Goal: Task Accomplishment & Management: Manage account settings

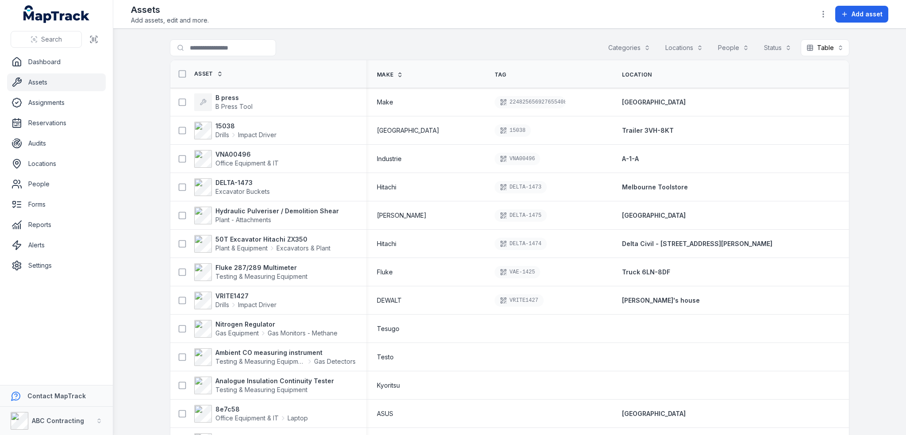
scroll to position [44, 0]
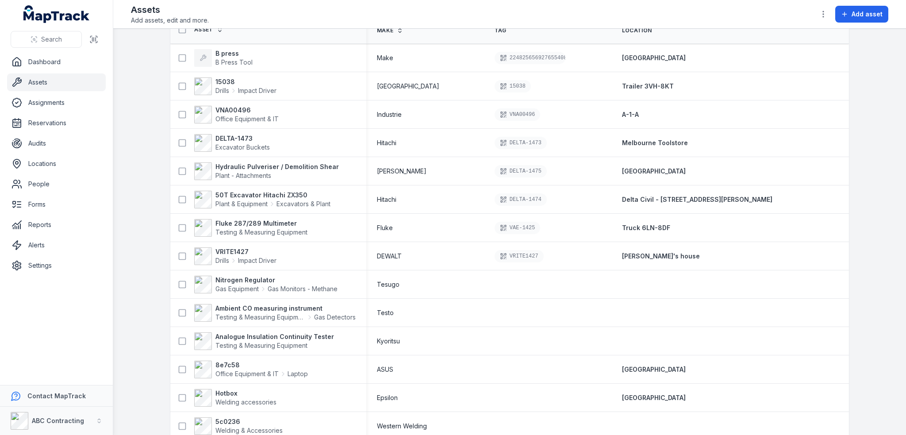
click at [865, 172] on main "Search for assets Categories Locations People Status Table ***** Asset Make Tag…" at bounding box center [509, 232] width 793 height 406
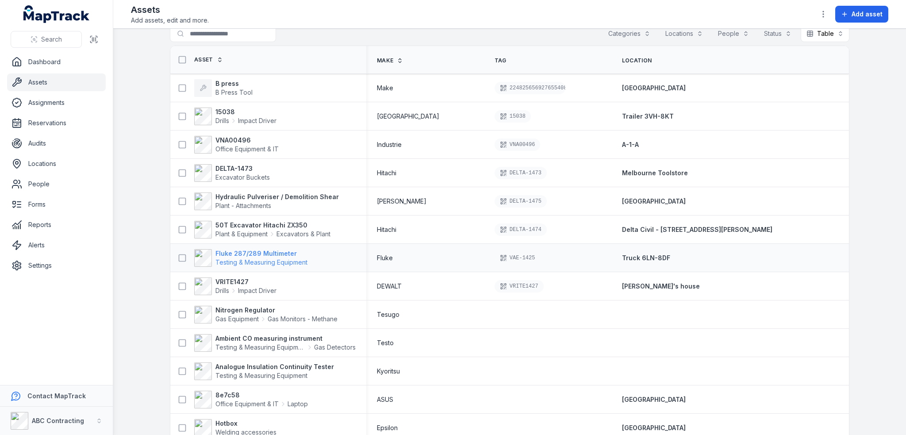
scroll to position [0, 0]
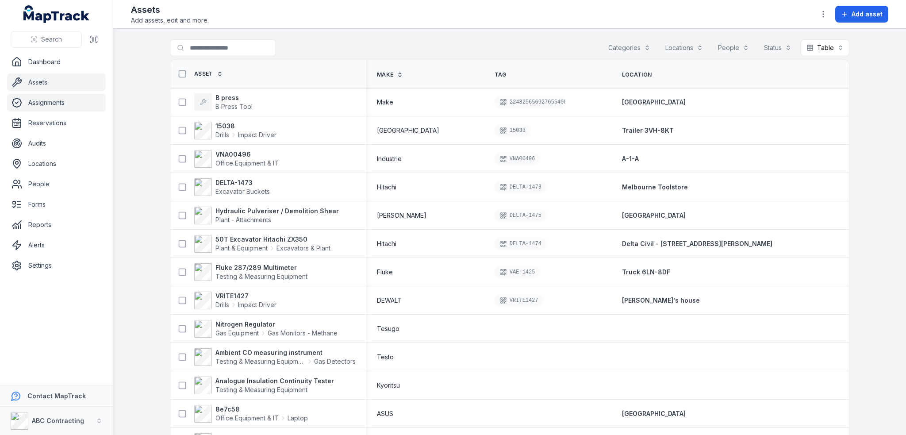
click at [28, 96] on link "Assignments" at bounding box center [56, 103] width 99 height 18
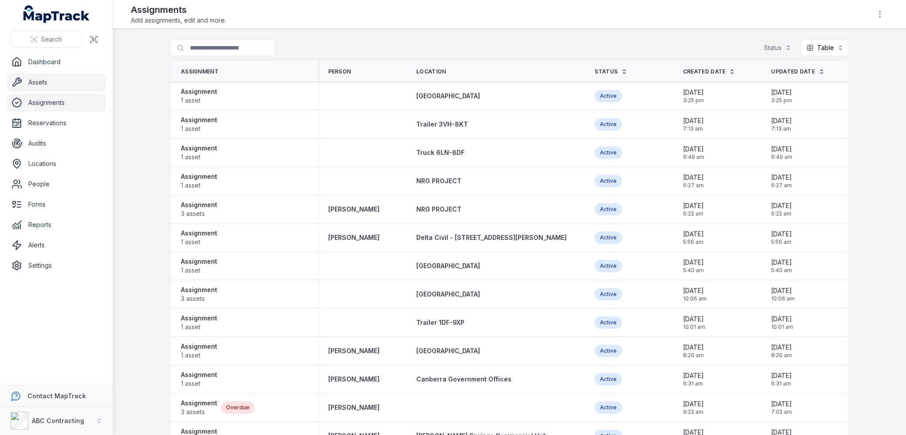
click at [41, 90] on link "Assets" at bounding box center [56, 82] width 99 height 18
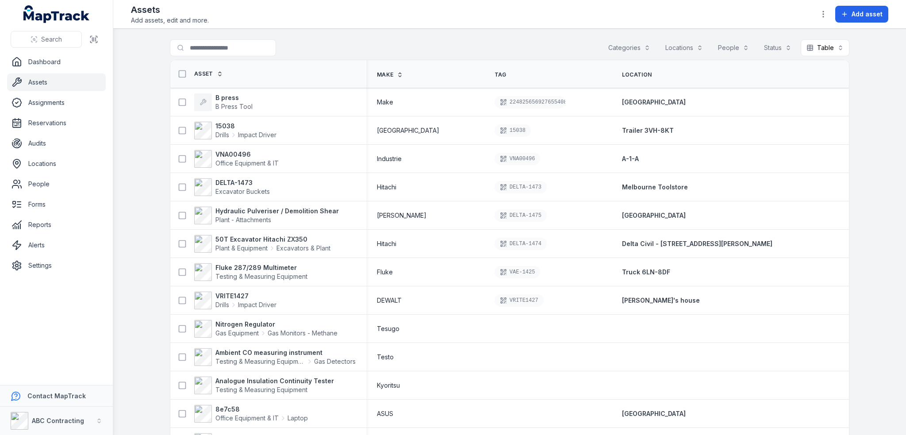
click at [695, 49] on button "Locations" at bounding box center [684, 47] width 49 height 17
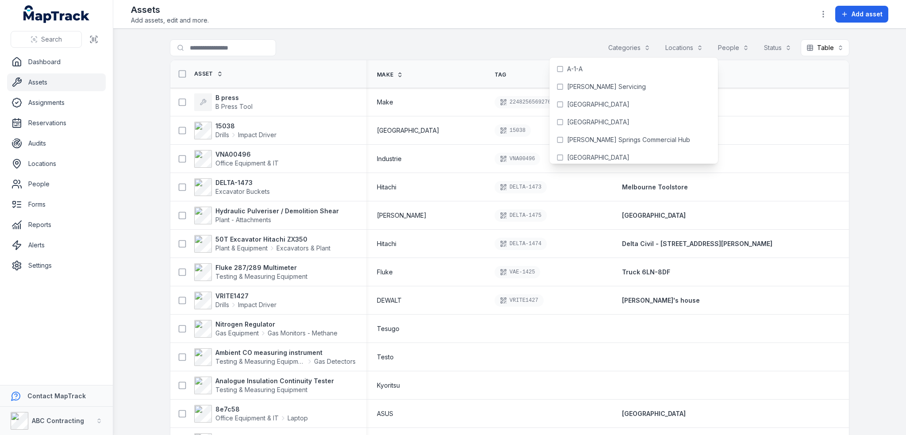
click at [558, 43] on div "Search for assets Categories Locations People Status Table *****" at bounding box center [510, 49] width 680 height 20
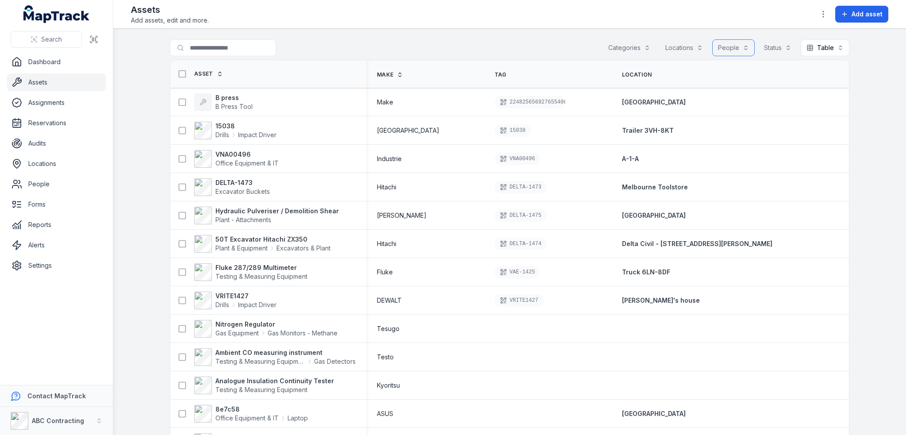
click at [741, 44] on button "People" at bounding box center [733, 47] width 42 height 17
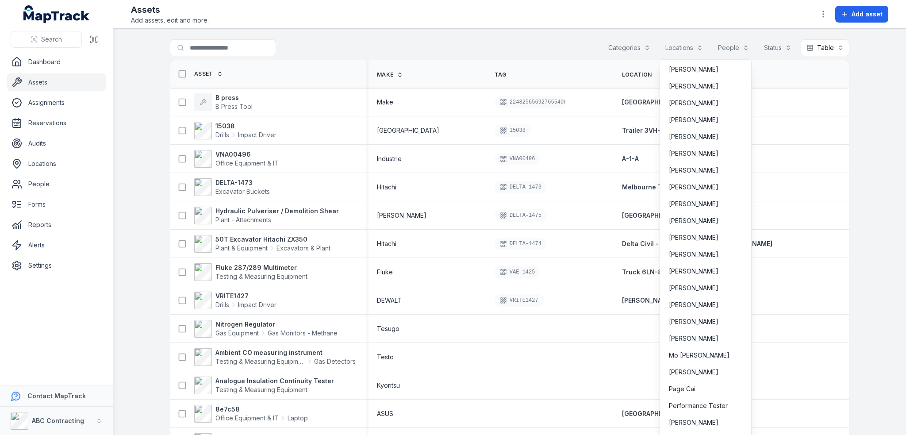
click at [524, 51] on div "Search for assets Categories Locations People Status Table *****" at bounding box center [510, 49] width 680 height 20
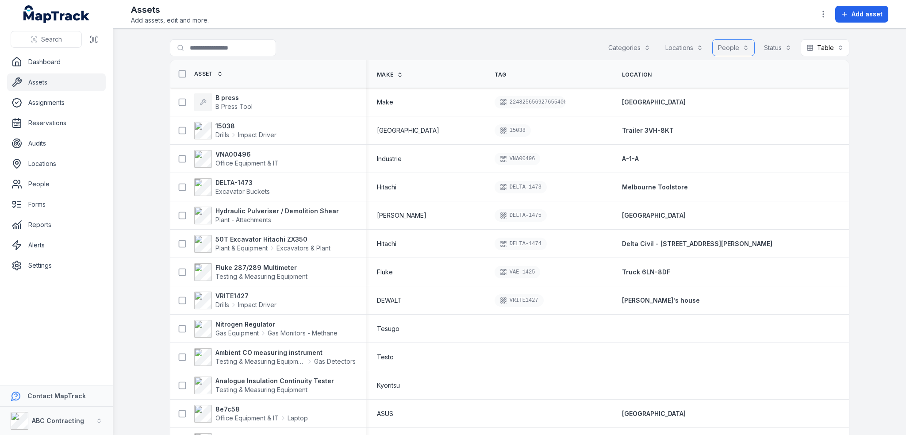
click at [736, 44] on button "People" at bounding box center [733, 47] width 42 height 17
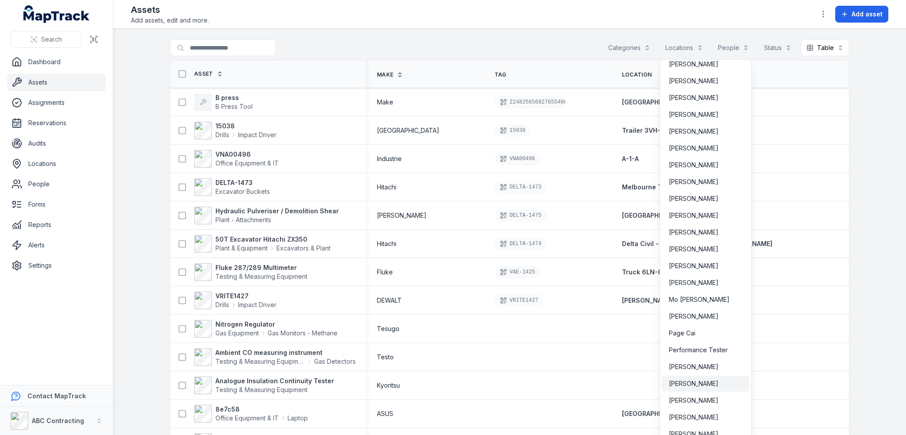
scroll to position [40, 0]
click at [698, 146] on span "[PERSON_NAME]" at bounding box center [694, 146] width 50 height 9
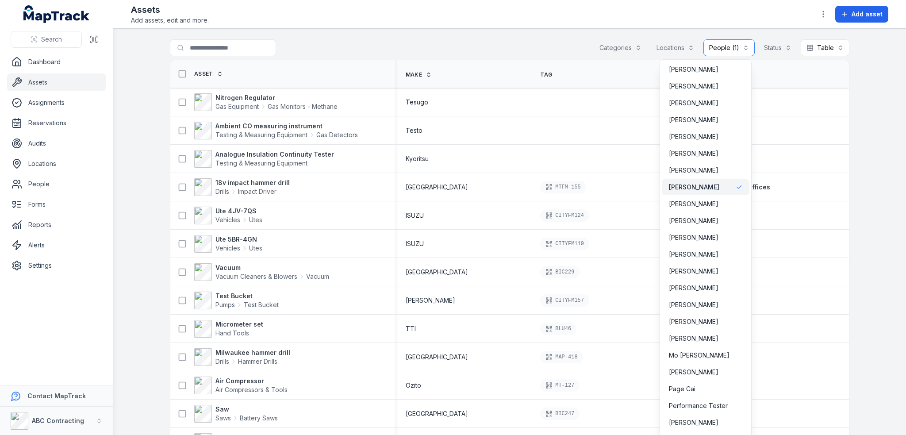
click at [738, 45] on button "**********" at bounding box center [729, 47] width 51 height 17
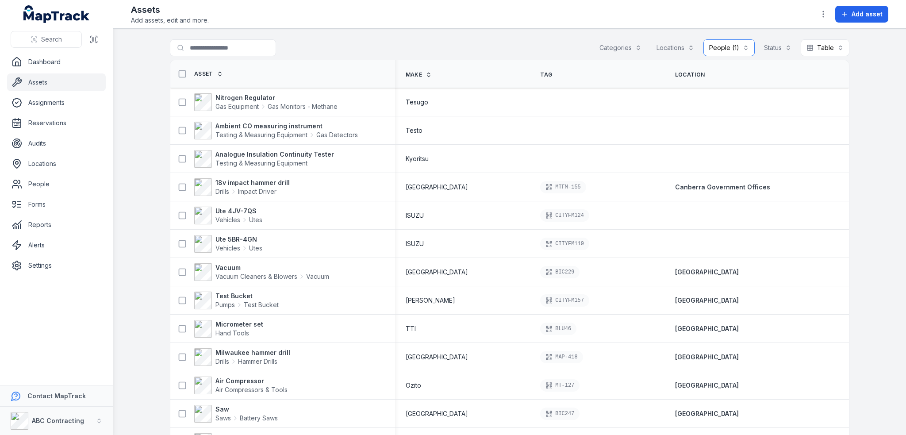
click at [733, 52] on button "**********" at bounding box center [729, 47] width 51 height 17
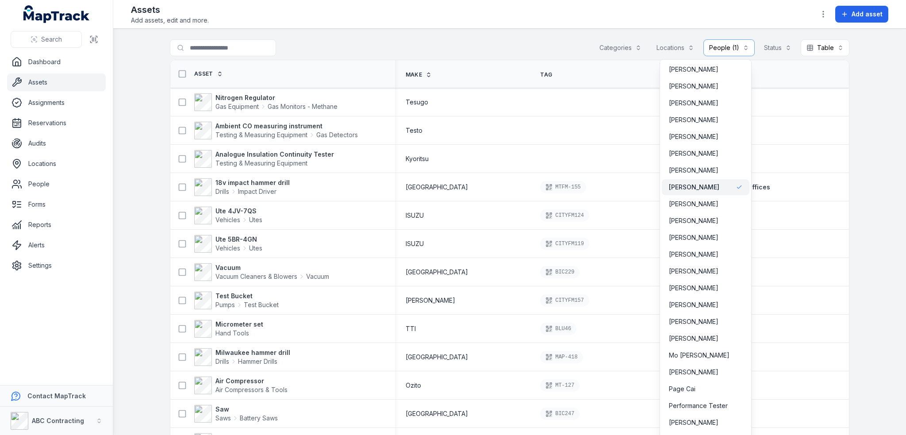
click at [646, 25] on div "**********" at bounding box center [509, 217] width 793 height 435
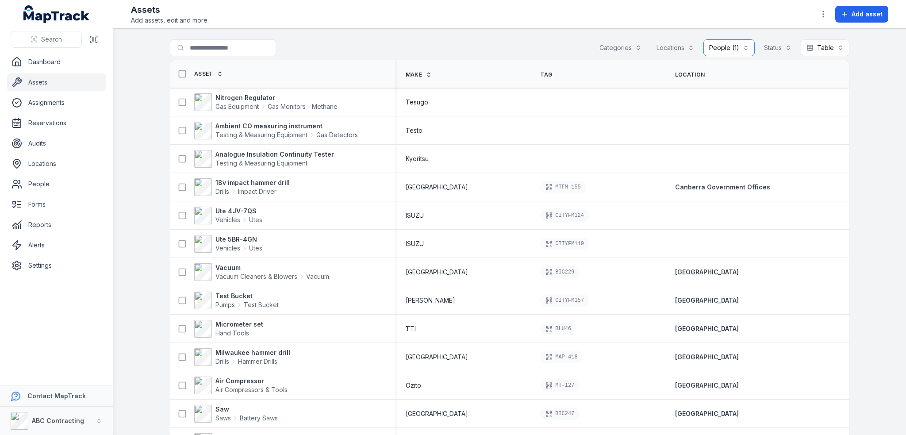
click at [669, 44] on button "Locations" at bounding box center [675, 47] width 49 height 17
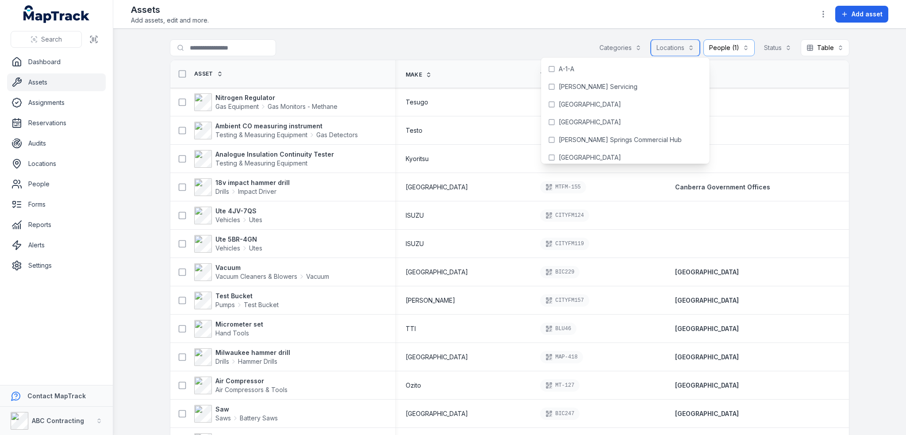
click at [642, 42] on button "Categories" at bounding box center [621, 47] width 54 height 17
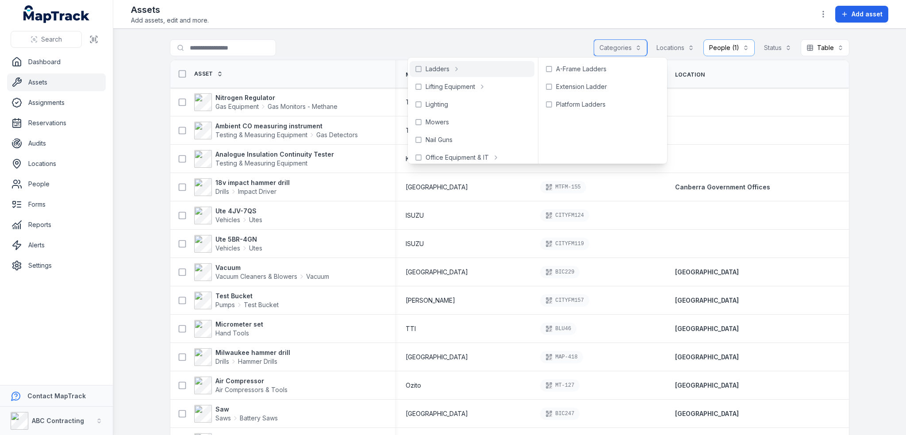
scroll to position [398, 0]
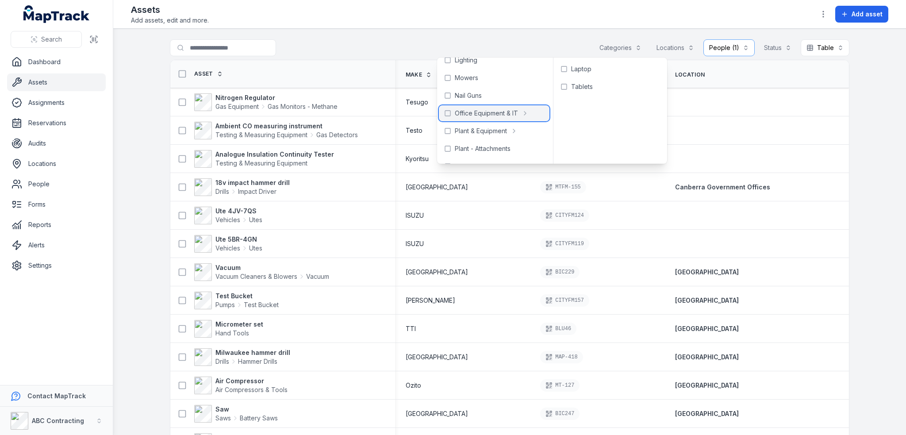
click at [445, 111] on rect at bounding box center [447, 113] width 5 height 5
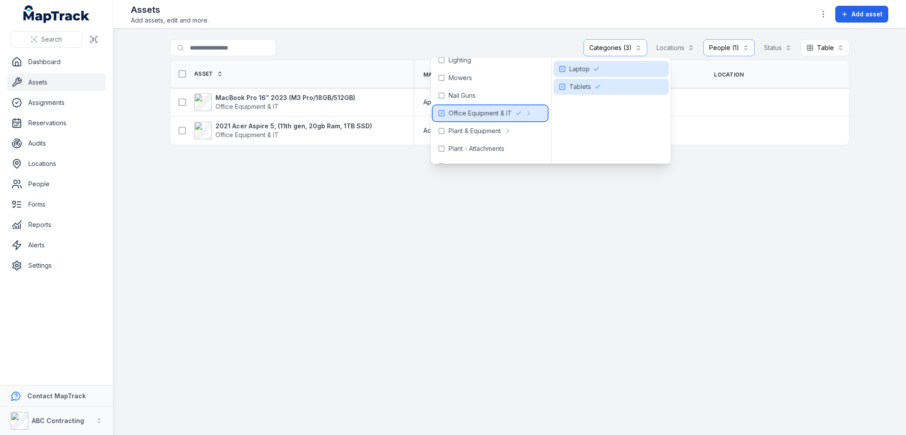
click at [441, 113] on icon at bounding box center [441, 113] width 7 height 7
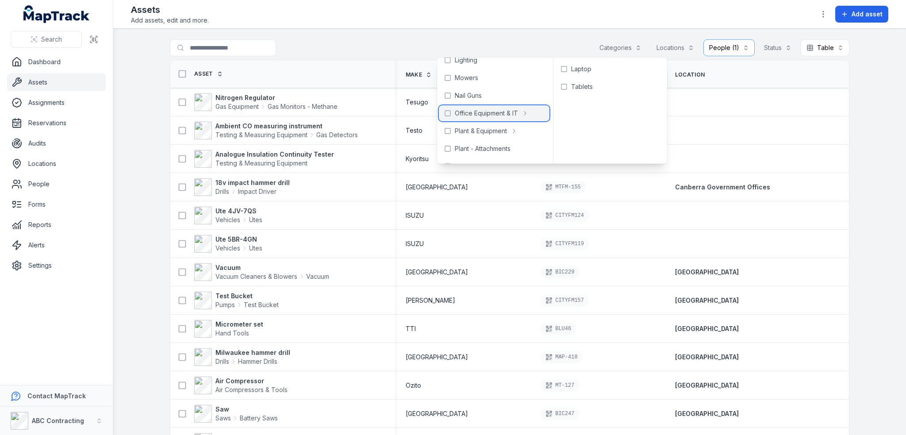
click at [447, 113] on icon at bounding box center [447, 113] width 7 height 7
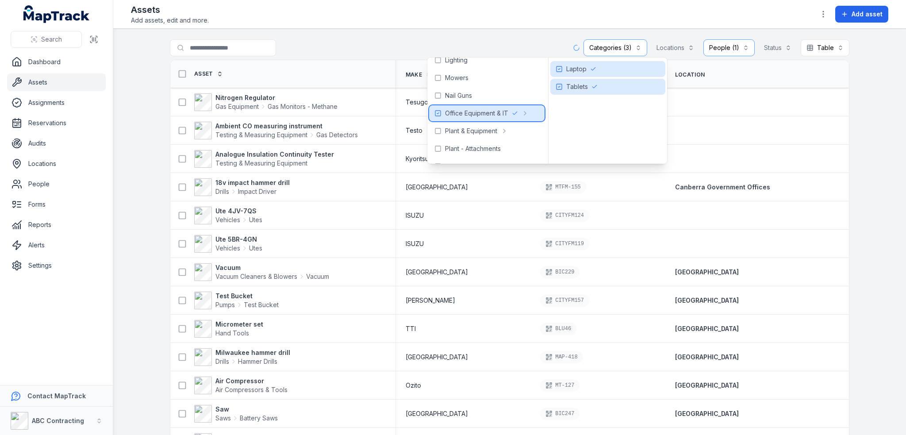
click at [438, 114] on icon at bounding box center [438, 113] width 7 height 7
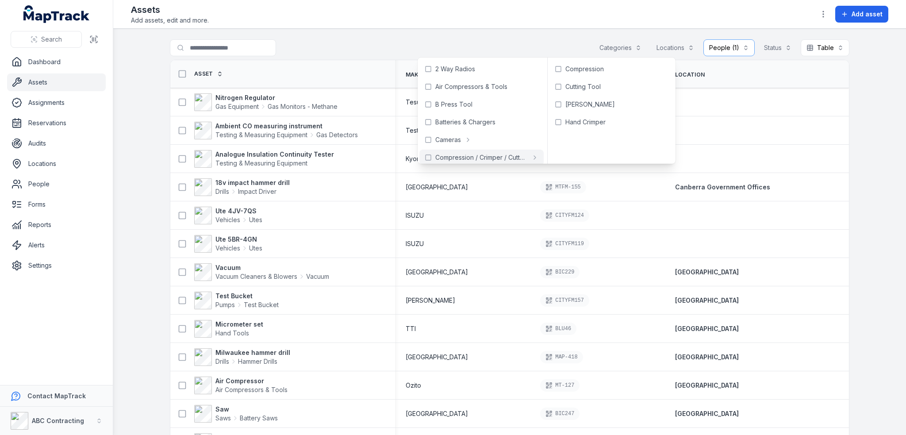
click at [566, 44] on div "**********" at bounding box center [510, 49] width 680 height 20
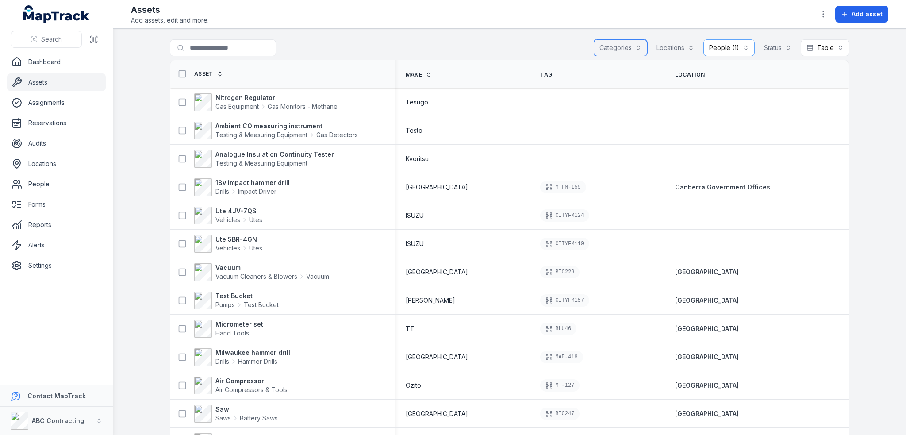
click at [626, 44] on button "Categories" at bounding box center [621, 47] width 54 height 17
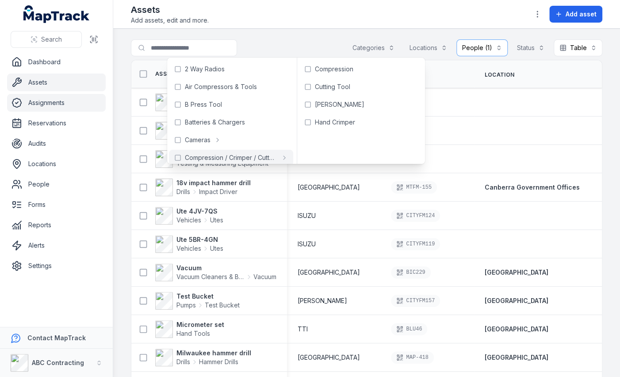
click at [48, 104] on link "Assignments" at bounding box center [56, 103] width 99 height 18
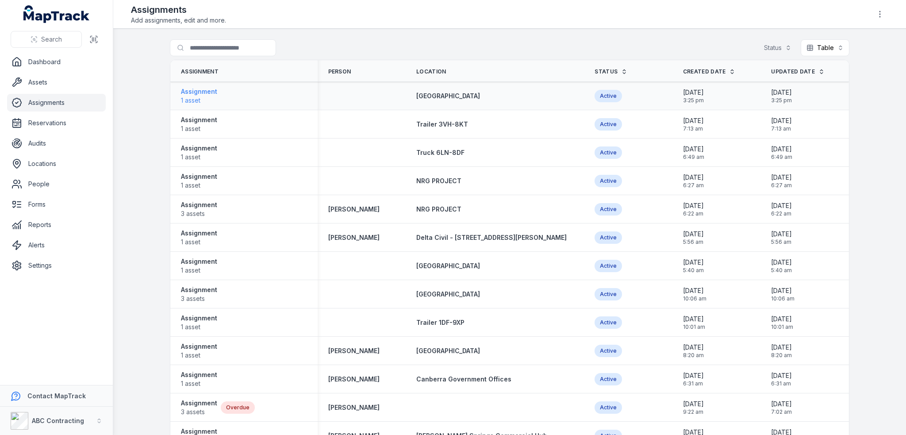
click at [205, 92] on strong "Assignment" at bounding box center [199, 91] width 36 height 9
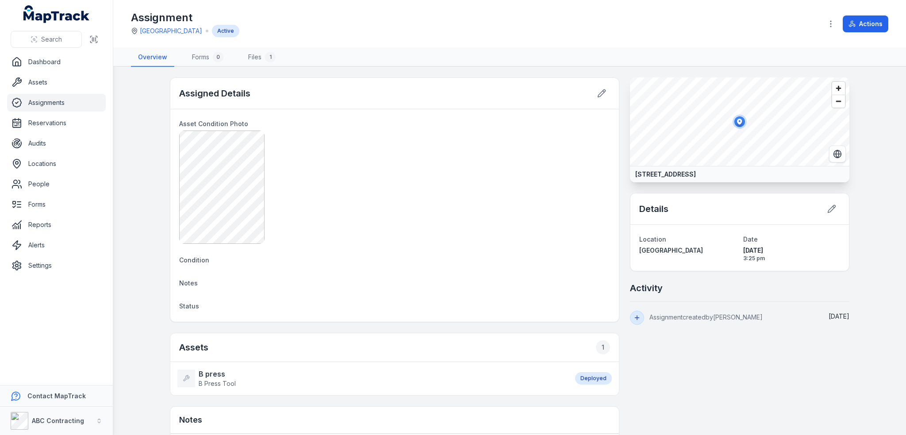
click at [72, 101] on link "Assignments" at bounding box center [56, 103] width 99 height 18
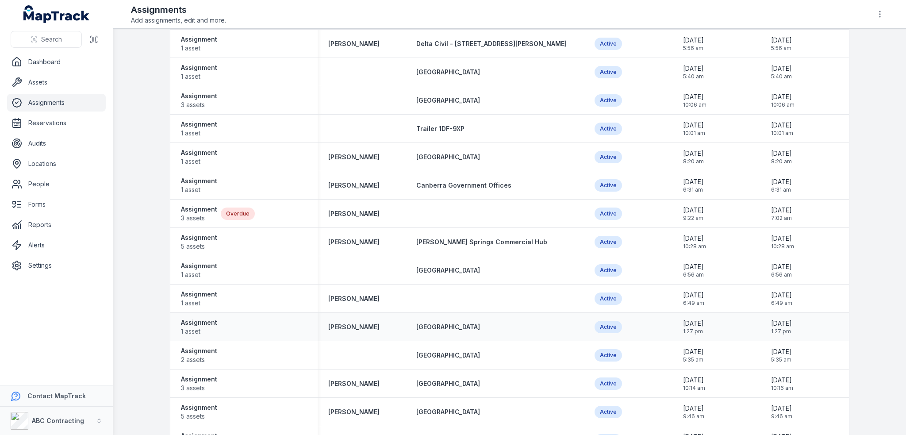
scroll to position [221, 0]
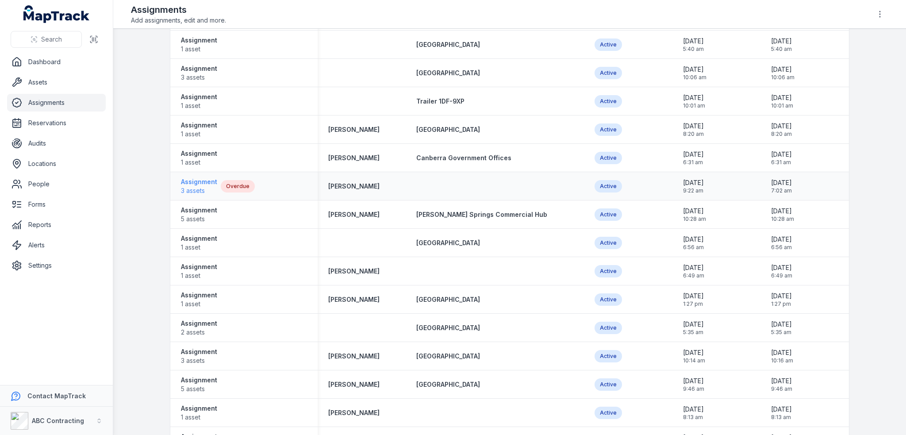
click at [185, 182] on strong "Assignment" at bounding box center [199, 181] width 36 height 9
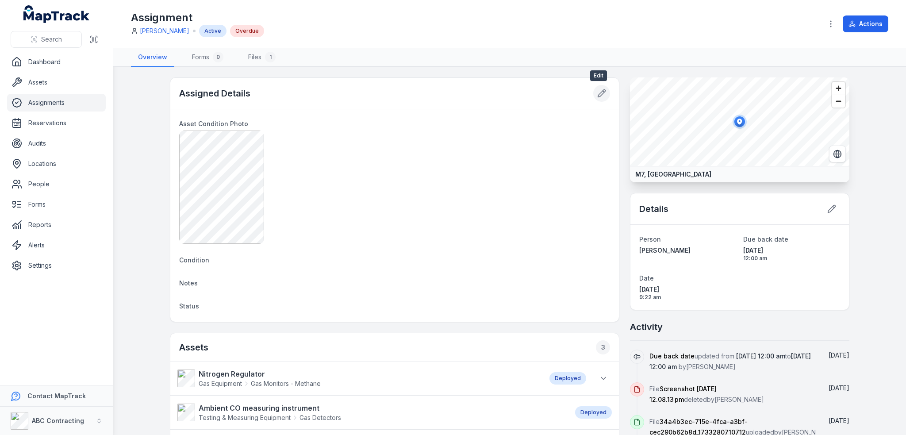
click at [598, 92] on icon at bounding box center [602, 94] width 8 height 8
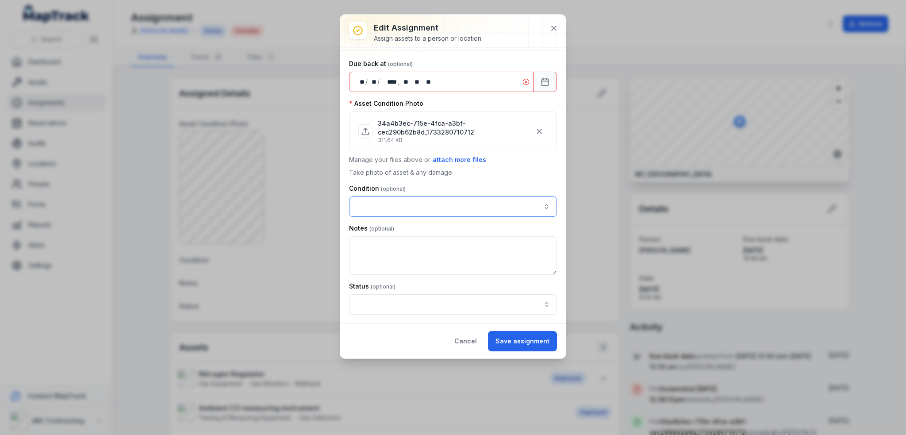
click at [494, 208] on button "button" at bounding box center [453, 206] width 208 height 20
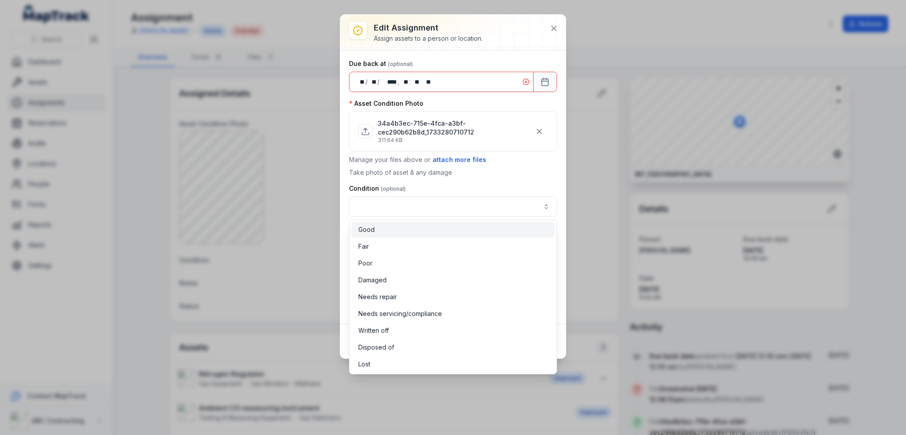
click at [405, 223] on div "Good" at bounding box center [453, 230] width 204 height 16
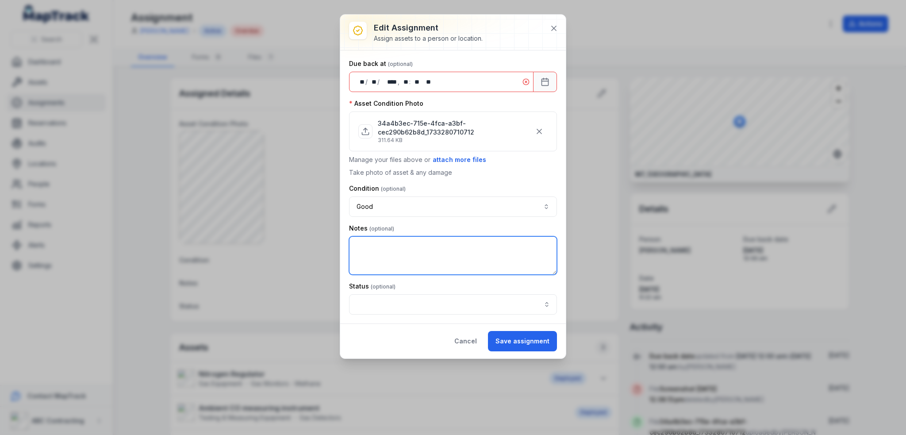
click at [414, 244] on textarea at bounding box center [453, 255] width 208 height 38
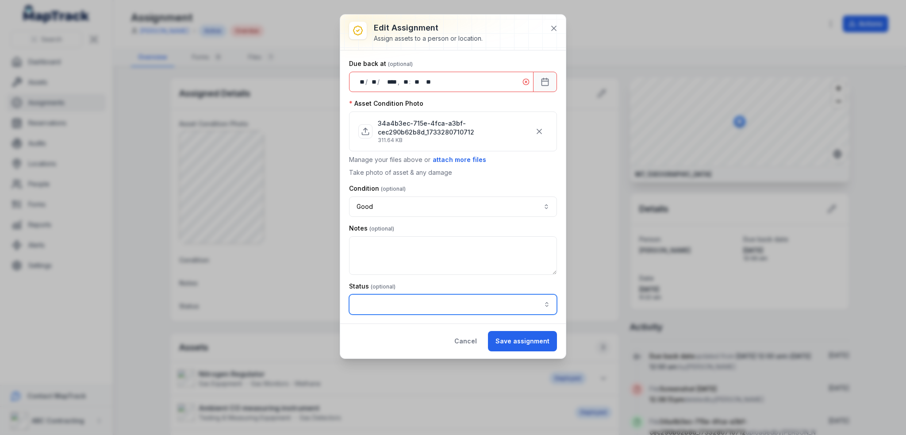
click at [423, 304] on input "assignment-edit:cf[1a526681-56ed-4d33-a366-272b18425df2]-label" at bounding box center [453, 304] width 208 height 20
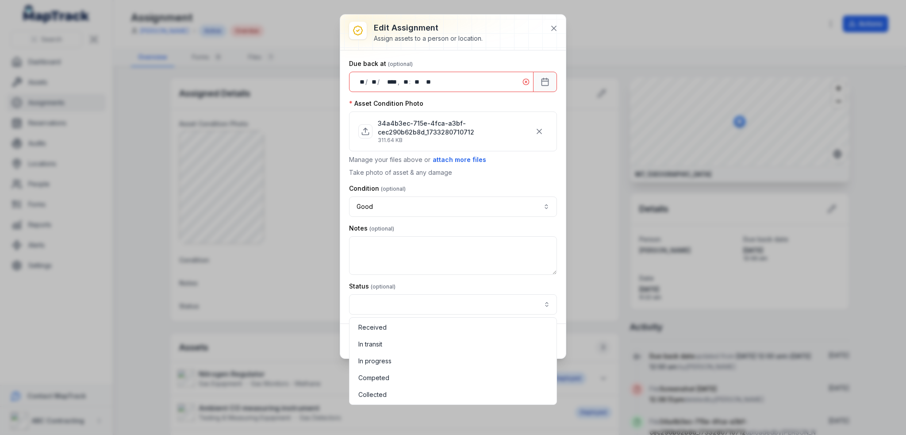
click at [553, 25] on div "**********" at bounding box center [453, 187] width 226 height 344
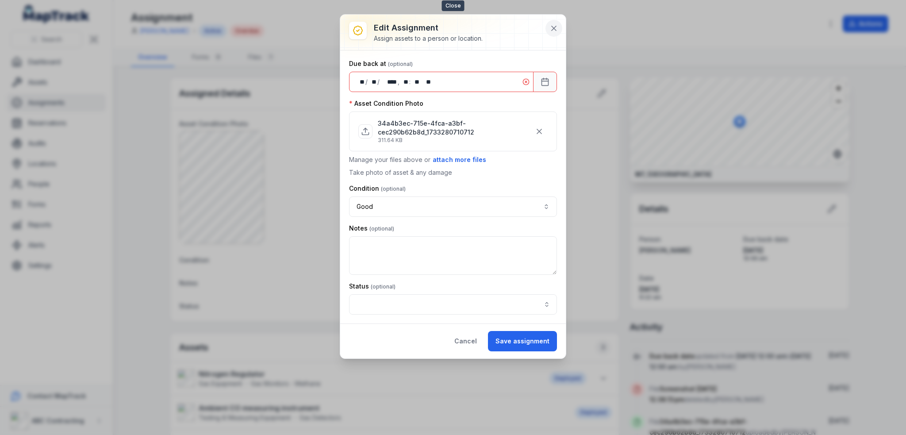
click at [554, 28] on icon at bounding box center [554, 28] width 4 height 4
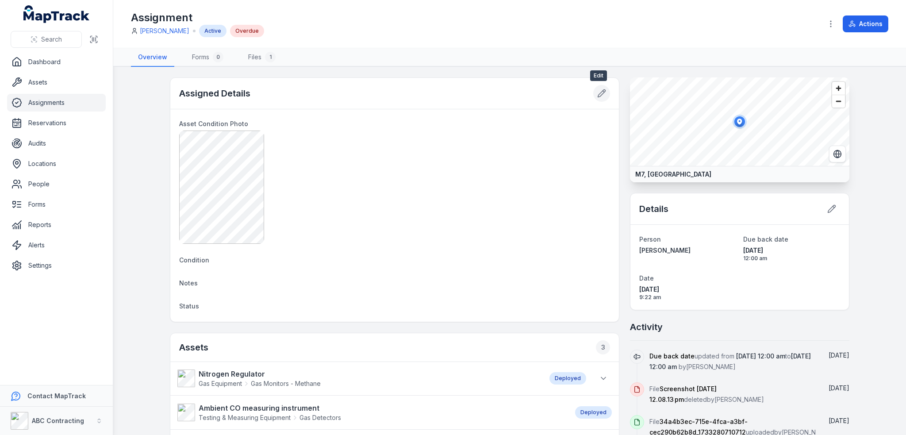
click at [599, 95] on icon at bounding box center [601, 93] width 9 height 9
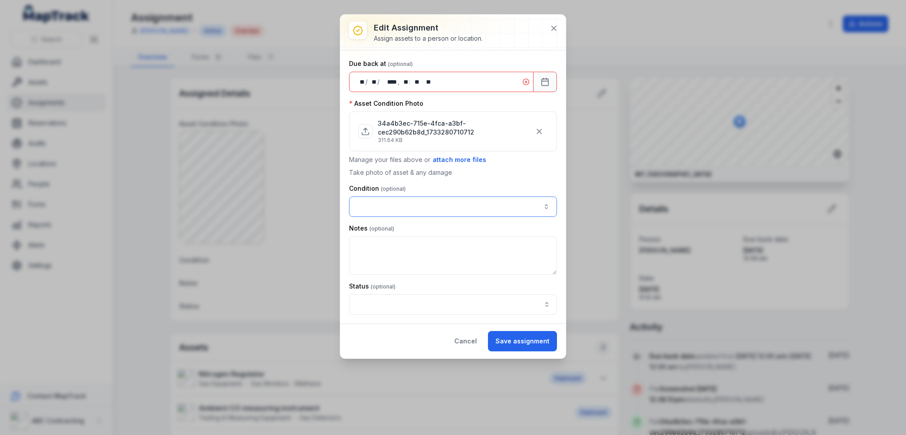
click at [404, 210] on button "button" at bounding box center [453, 206] width 208 height 20
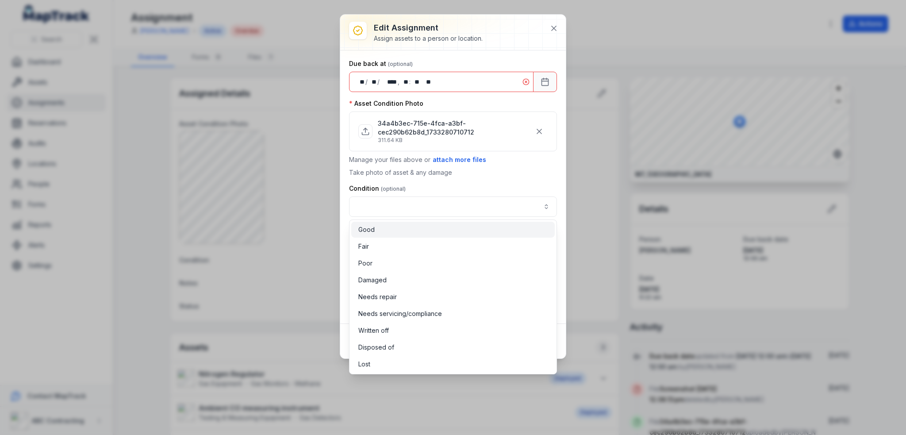
click at [395, 231] on div "Good" at bounding box center [452, 229] width 189 height 9
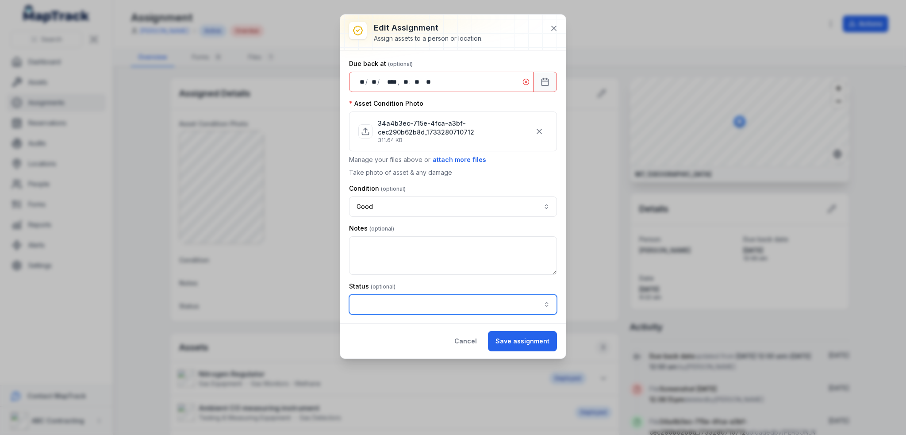
click at [427, 300] on input "assignment-edit:cf[1a526681-56ed-4d33-a366-272b18425df2]-label" at bounding box center [453, 304] width 208 height 20
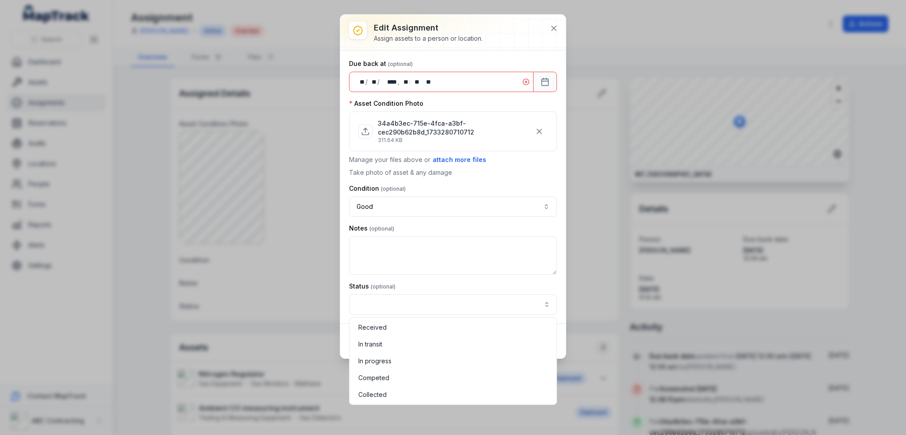
click at [313, 287] on div "**********" at bounding box center [453, 217] width 906 height 435
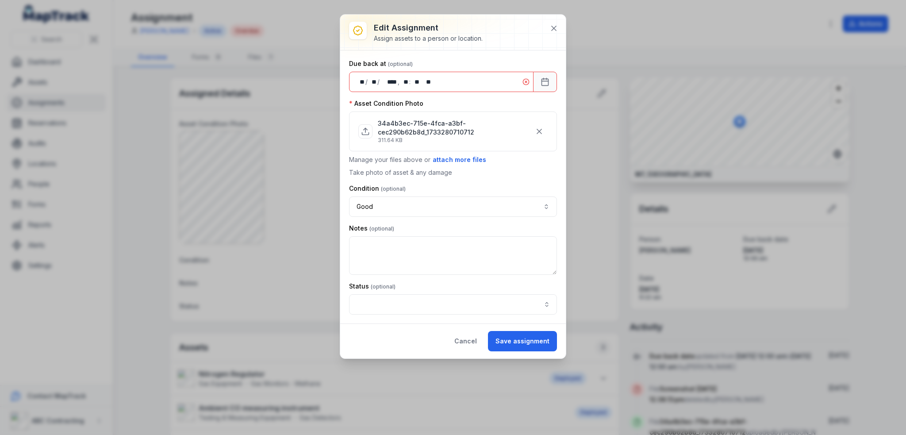
click at [302, 295] on div "**********" at bounding box center [453, 217] width 906 height 435
click at [477, 343] on button "Cancel" at bounding box center [466, 341] width 38 height 20
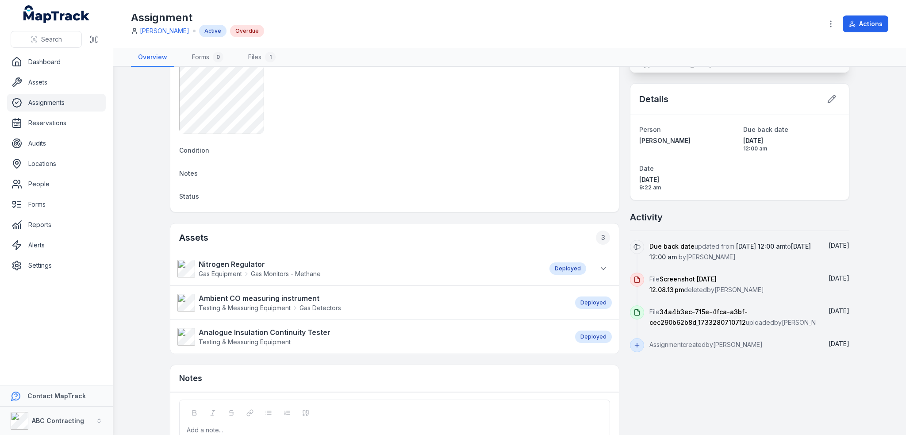
scroll to position [177, 0]
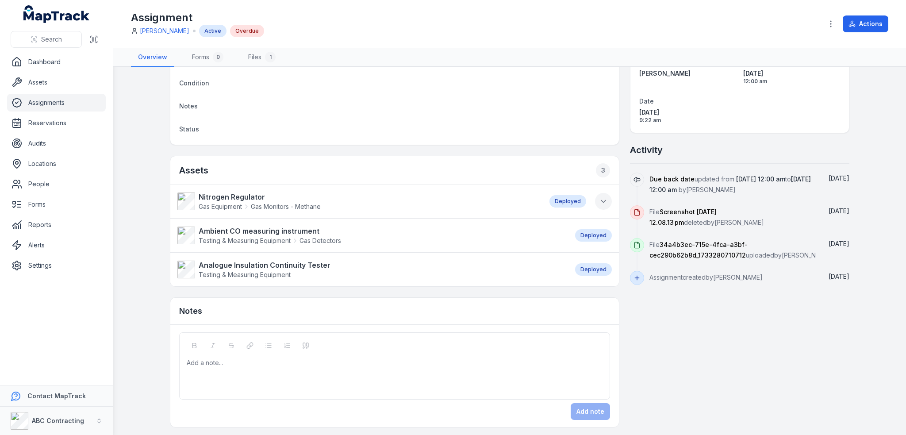
click at [603, 206] on button at bounding box center [603, 201] width 17 height 17
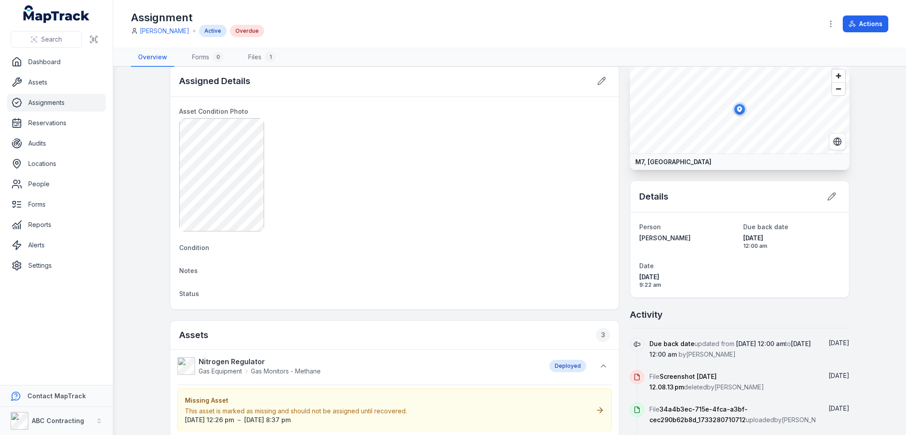
scroll to position [0, 0]
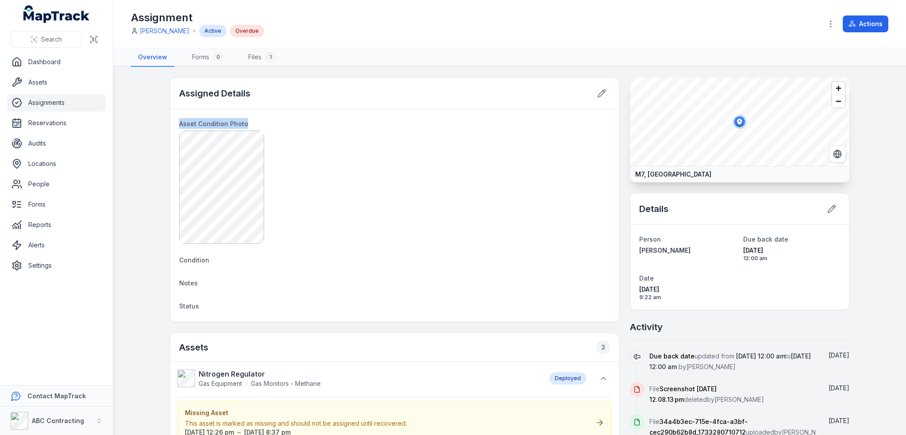
drag, startPoint x: 252, startPoint y: 121, endPoint x: 159, endPoint y: 114, distance: 93.7
click at [159, 114] on main "Assigned Details Asset Condition Photo Condition Notes Status Assets 3 Nitrogen…" at bounding box center [509, 251] width 793 height 368
copy span "Asset Condition Photo"
drag, startPoint x: 214, startPoint y: 262, endPoint x: 168, endPoint y: 258, distance: 46.2
click at [170, 258] on div "Asset Condition Photo Condition Notes Status" at bounding box center [394, 215] width 449 height 212
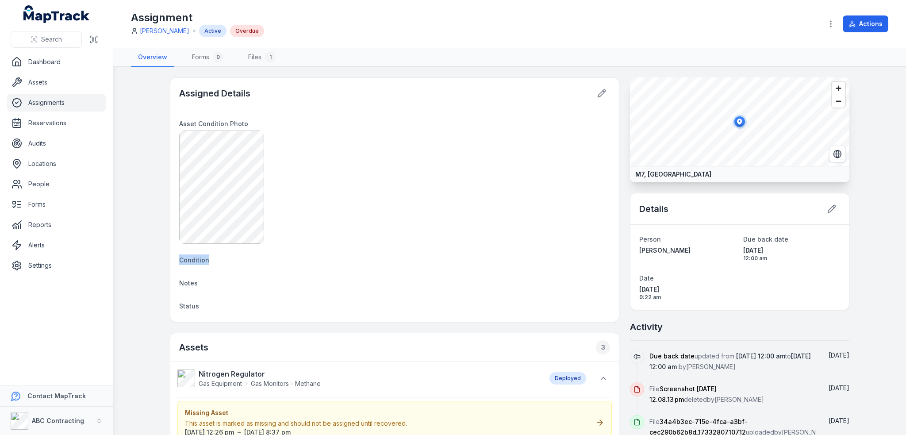
copy span "Condition"
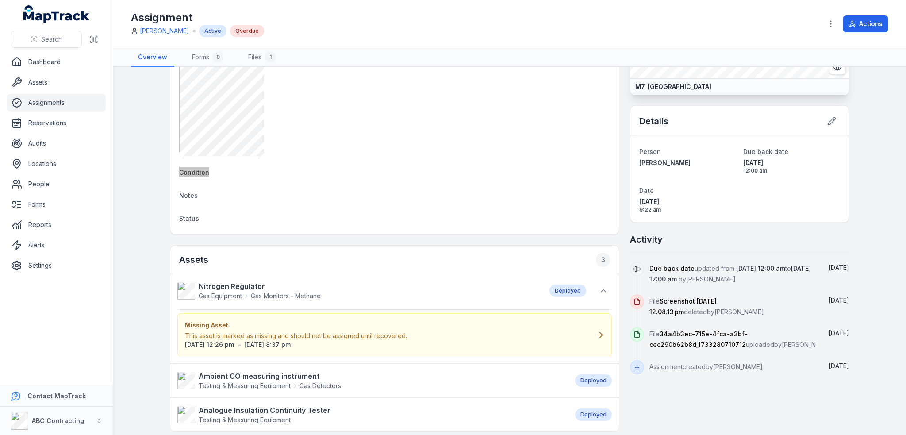
scroll to position [145, 0]
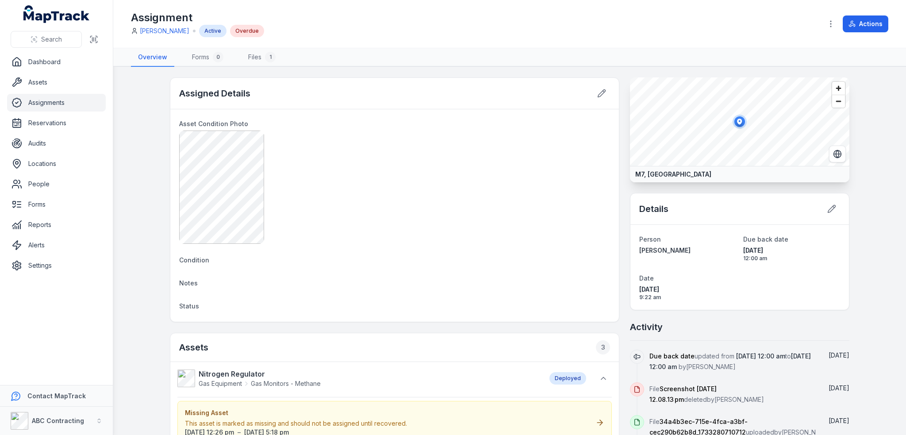
click at [48, 108] on link "Assignments" at bounding box center [56, 103] width 99 height 18
click at [38, 79] on link "Assets" at bounding box center [56, 82] width 99 height 18
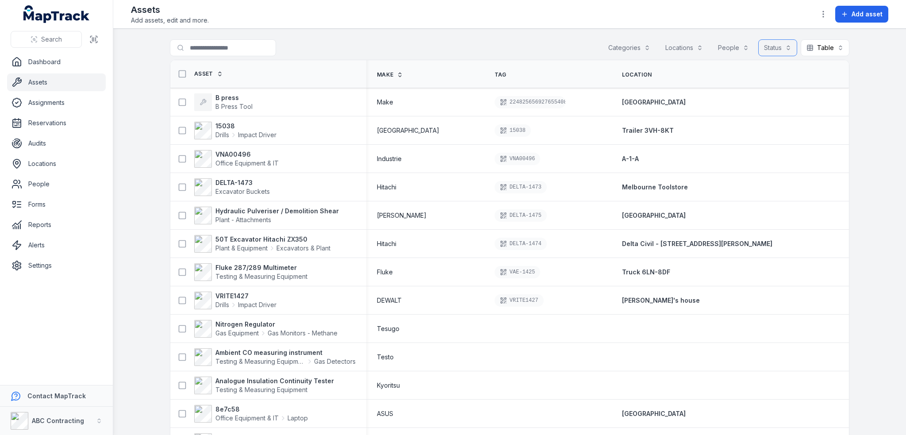
click at [782, 46] on button "Status" at bounding box center [777, 47] width 39 height 17
click at [740, 46] on div "Categories Locations People Status Table *****" at bounding box center [726, 47] width 247 height 17
click at [739, 46] on button "People" at bounding box center [733, 47] width 42 height 17
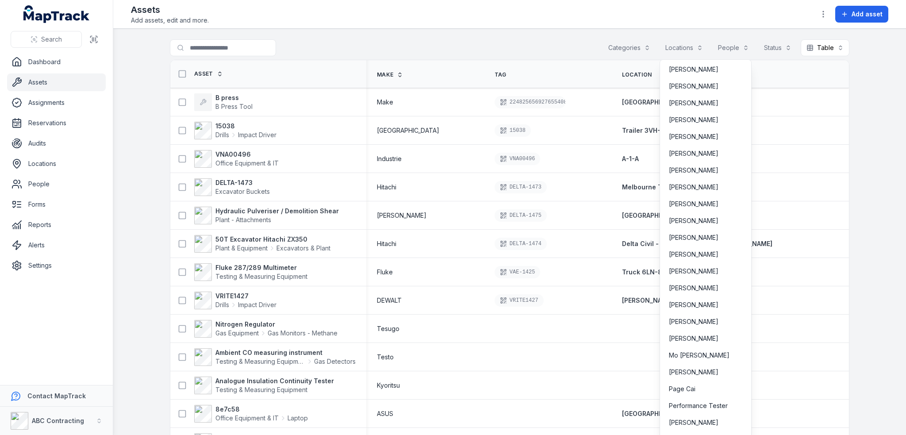
click at [689, 48] on div "Categories Locations People Status Table *****" at bounding box center [726, 47] width 247 height 17
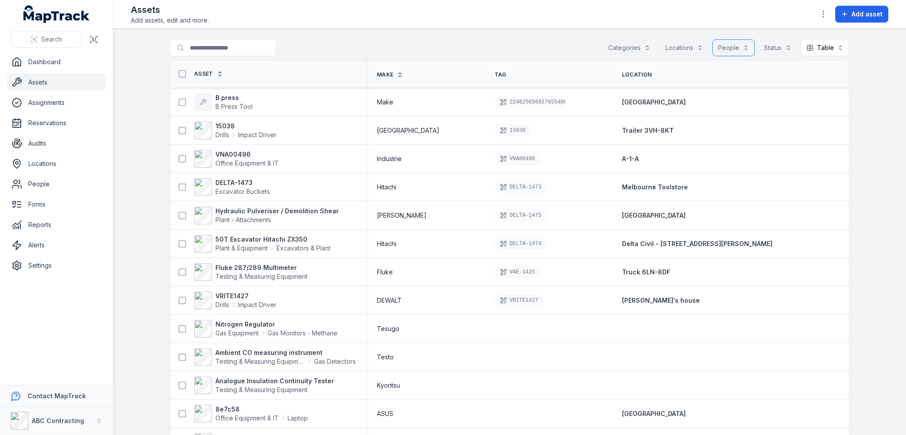
click at [692, 48] on button "Locations" at bounding box center [684, 47] width 49 height 17
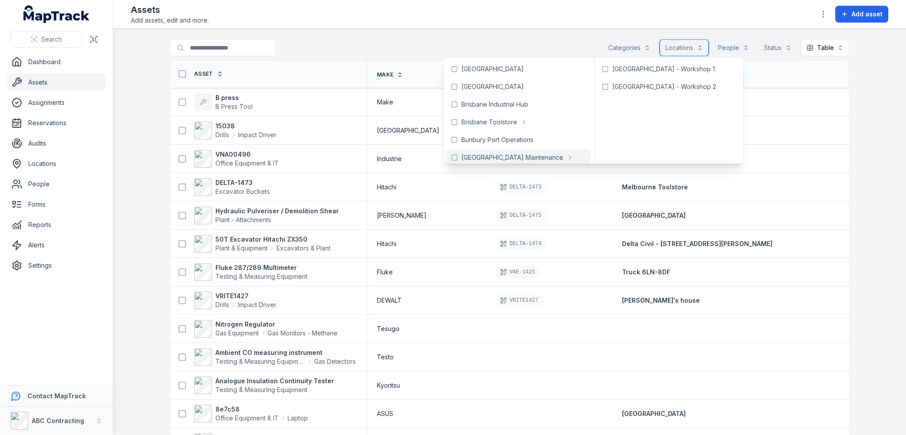
scroll to position [133, 0]
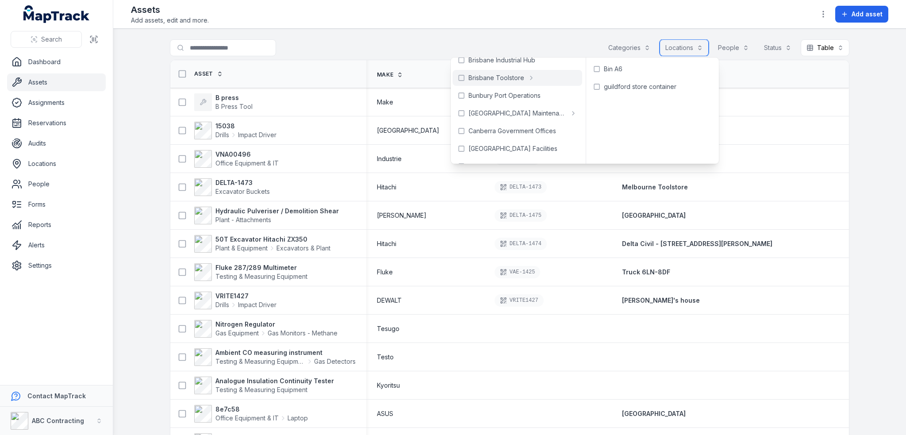
click at [644, 49] on button "Categories" at bounding box center [630, 47] width 54 height 17
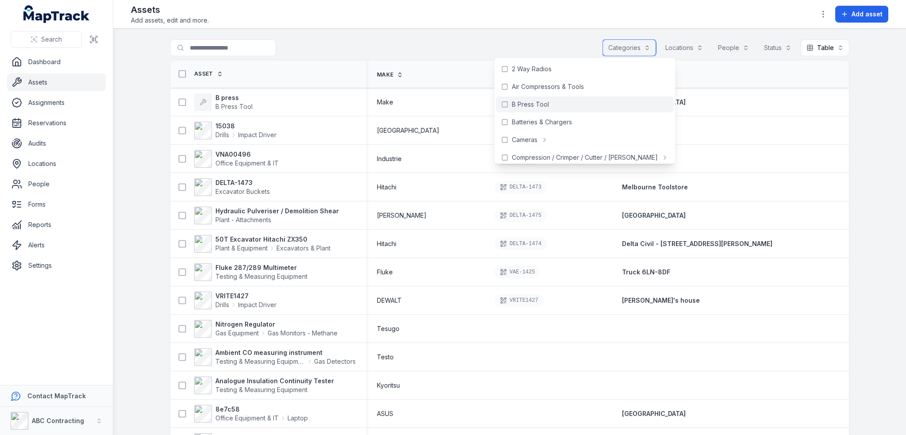
scroll to position [44, 0]
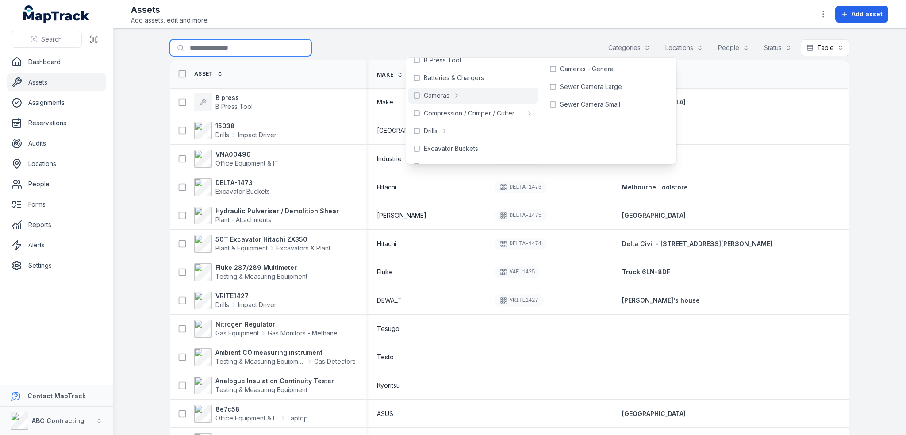
click at [254, 49] on input "Search for assets" at bounding box center [241, 47] width 142 height 17
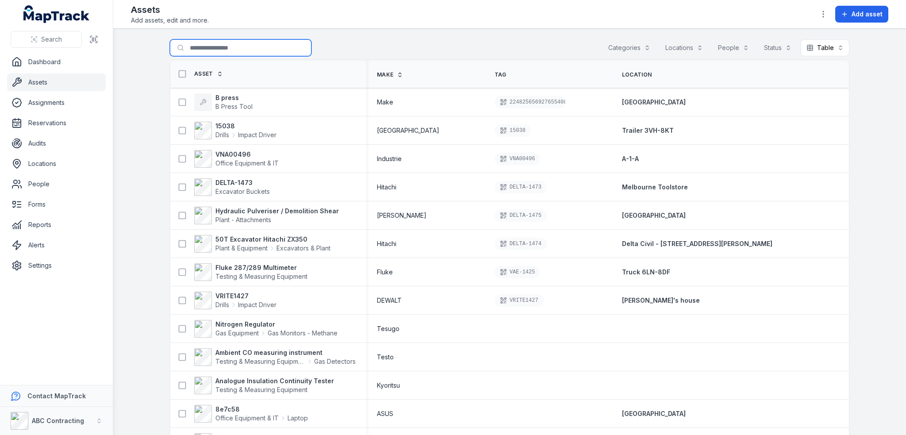
click at [632, 43] on button "Categories" at bounding box center [630, 47] width 54 height 17
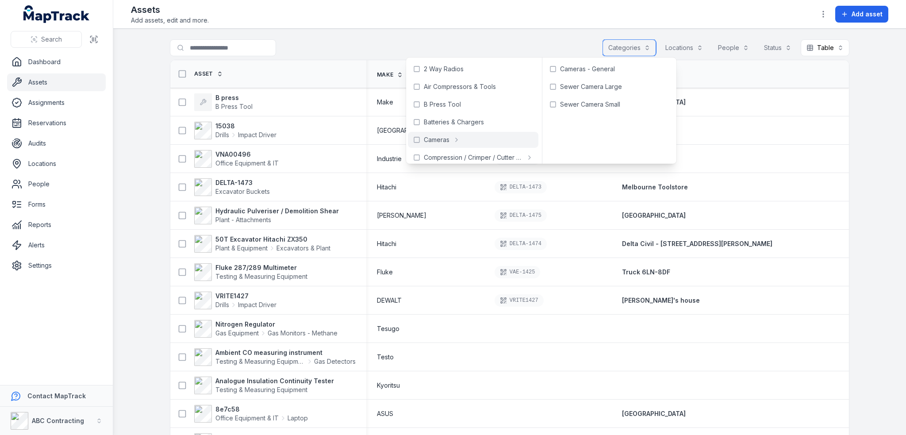
click at [681, 46] on button "Locations" at bounding box center [684, 47] width 49 height 17
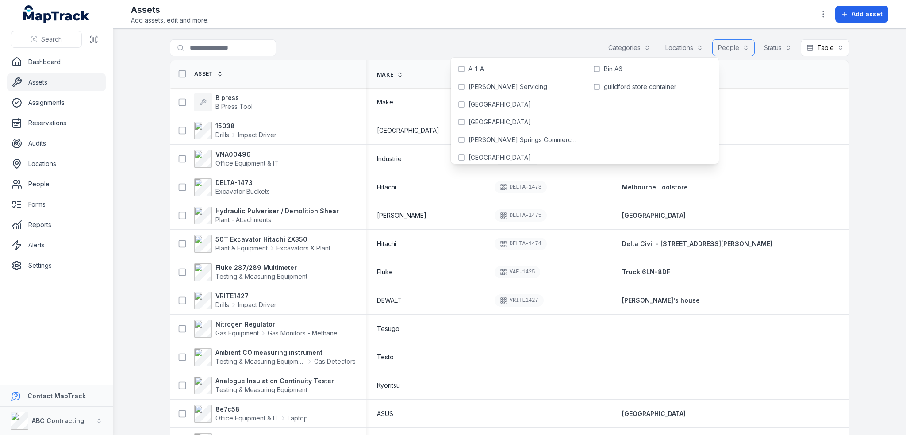
click at [738, 47] on button "People" at bounding box center [733, 47] width 42 height 17
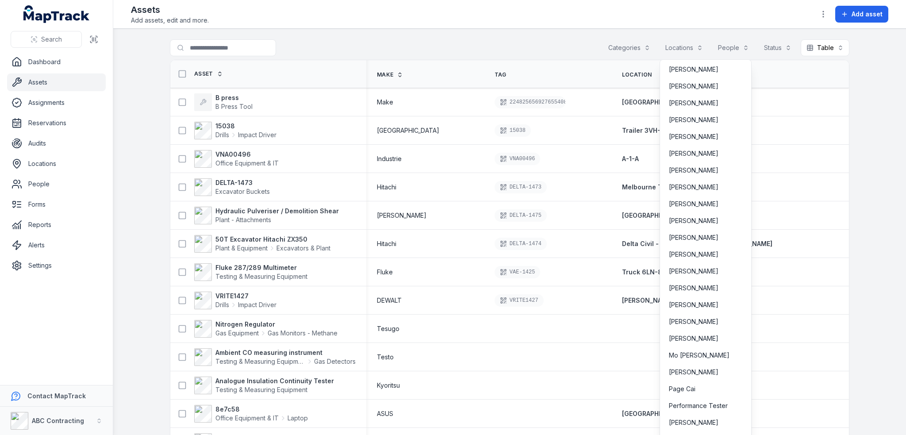
click at [767, 46] on div "Categories Locations People Status Table *****" at bounding box center [726, 47] width 247 height 17
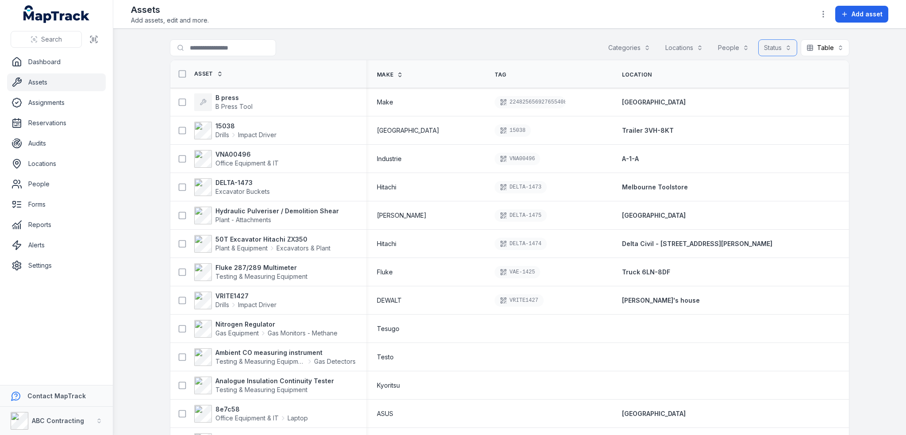
click at [767, 46] on button "Status" at bounding box center [777, 47] width 39 height 17
click at [632, 49] on div "Categories Locations People Status Table *****" at bounding box center [726, 47] width 247 height 17
click at [629, 49] on button "Categories" at bounding box center [630, 47] width 54 height 17
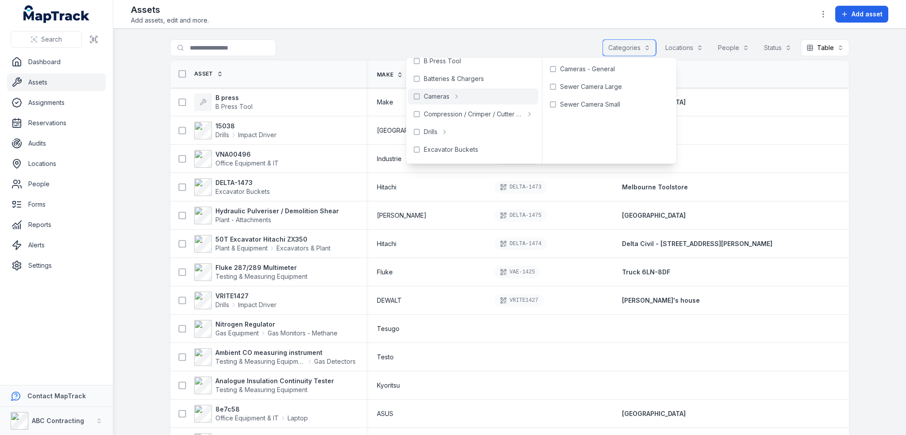
scroll to position [88, 0]
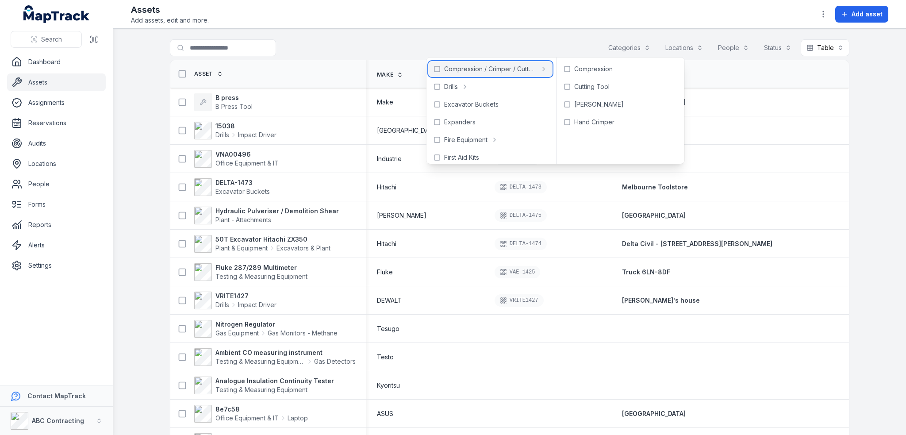
click at [465, 73] on span "Compression / Crimper / Cutter / [PERSON_NAME]" at bounding box center [490, 69] width 92 height 9
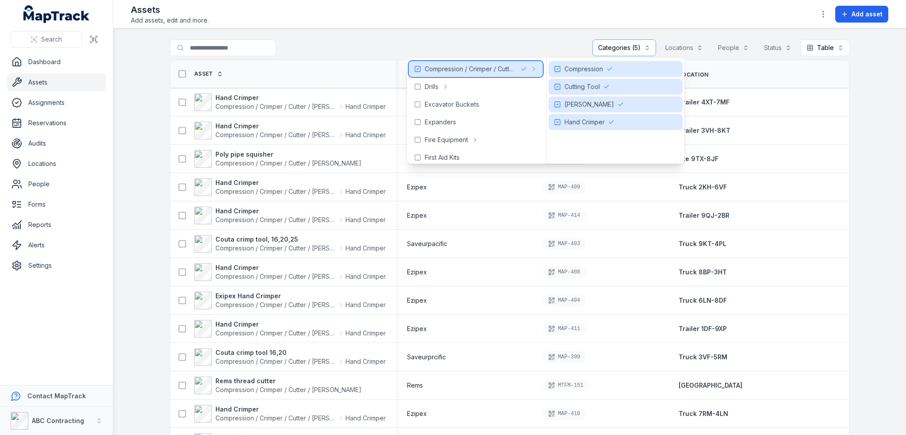
click at [419, 68] on icon at bounding box center [417, 68] width 7 height 7
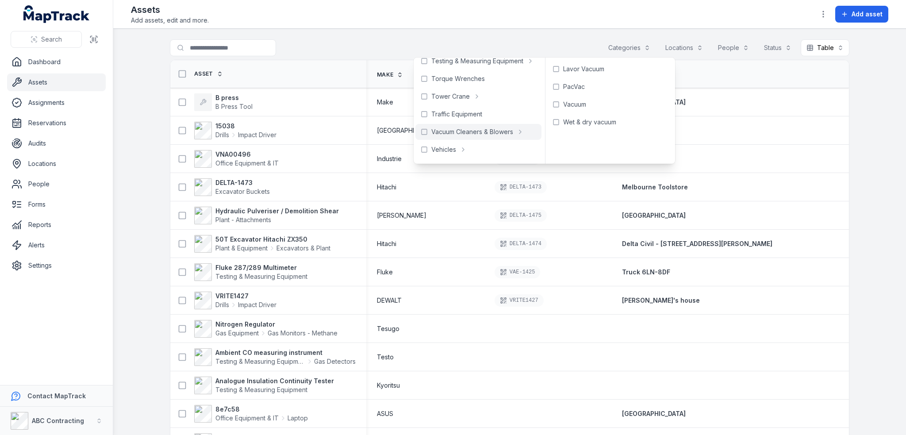
scroll to position [683, 0]
click at [31, 123] on link "Reservations" at bounding box center [56, 123] width 99 height 18
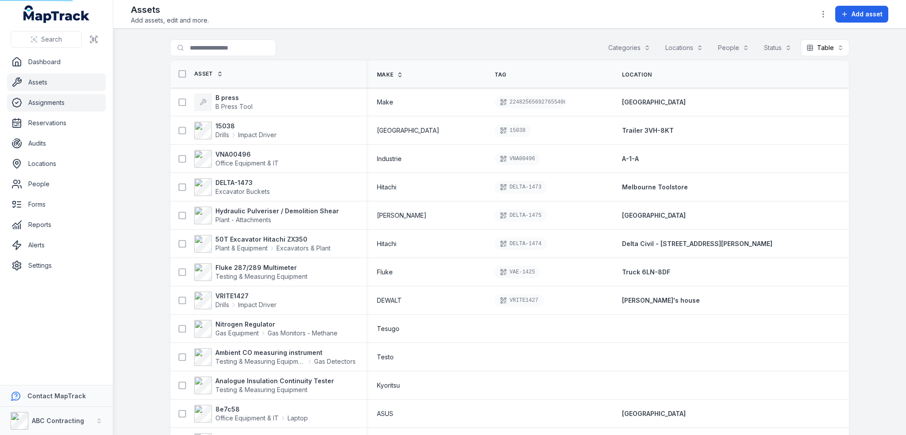
click at [42, 106] on link "Assignments" at bounding box center [56, 103] width 99 height 18
